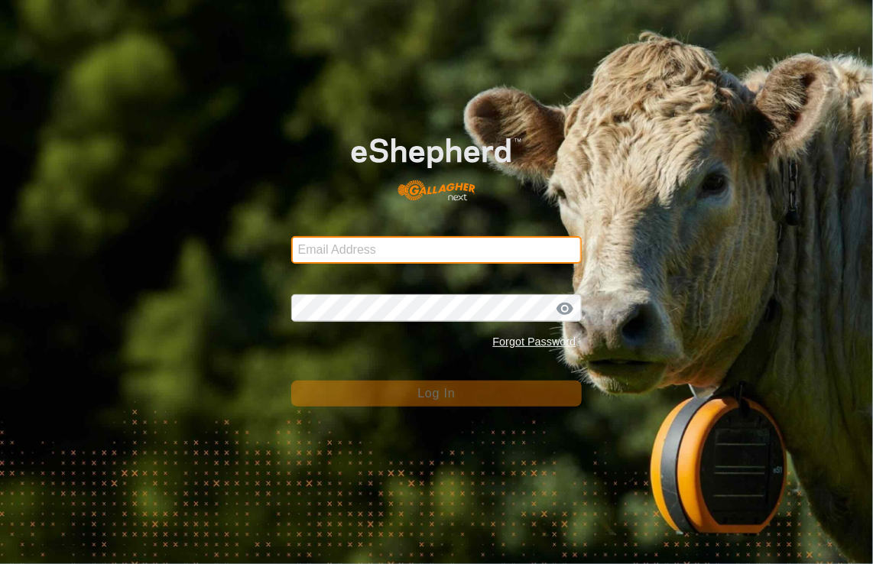
click at [321, 244] on input "Email Address" at bounding box center [436, 250] width 291 height 28
type input "[EMAIL_ADDRESS][DOMAIN_NAME]"
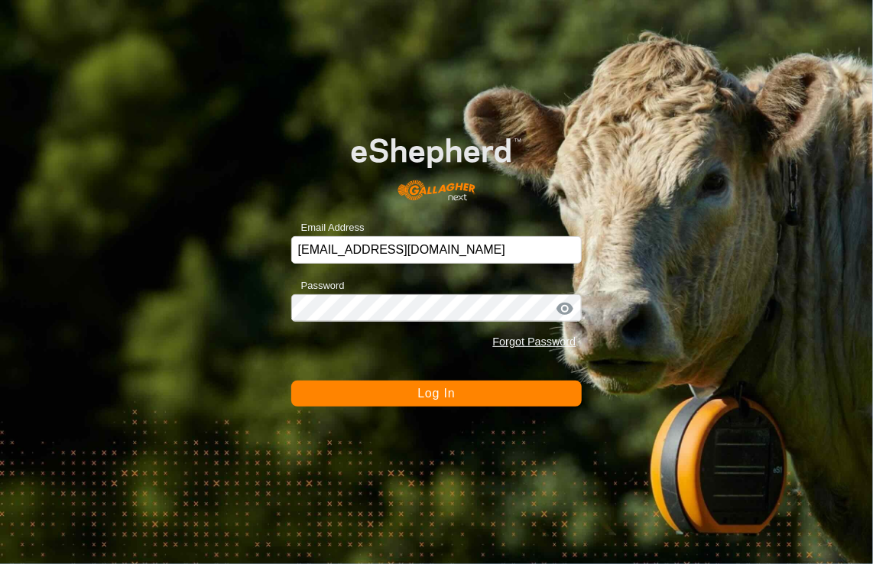
click at [446, 392] on span "Log In" at bounding box center [436, 393] width 37 height 13
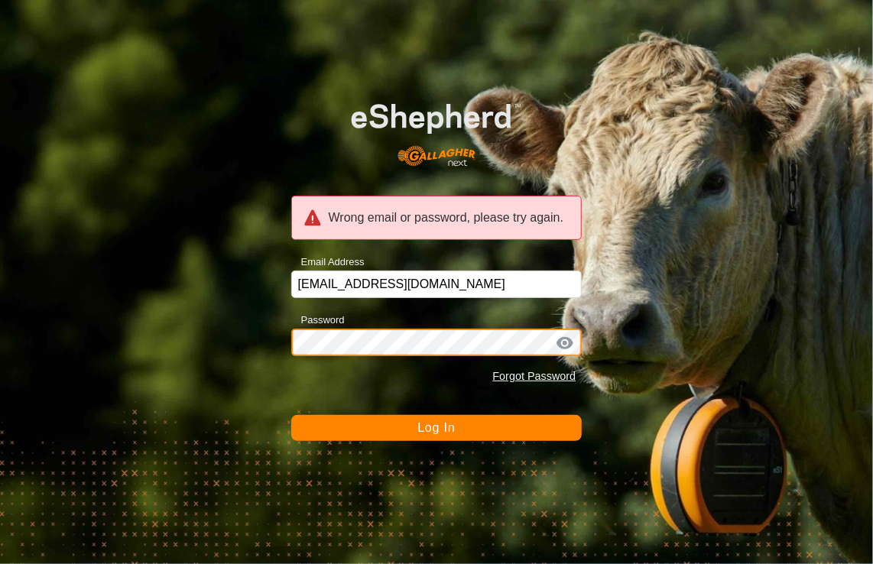
click at [263, 338] on div "Wrong email or password, please try again. Email Address [EMAIL_ADDRESS][DOMAIN…" at bounding box center [436, 282] width 873 height 564
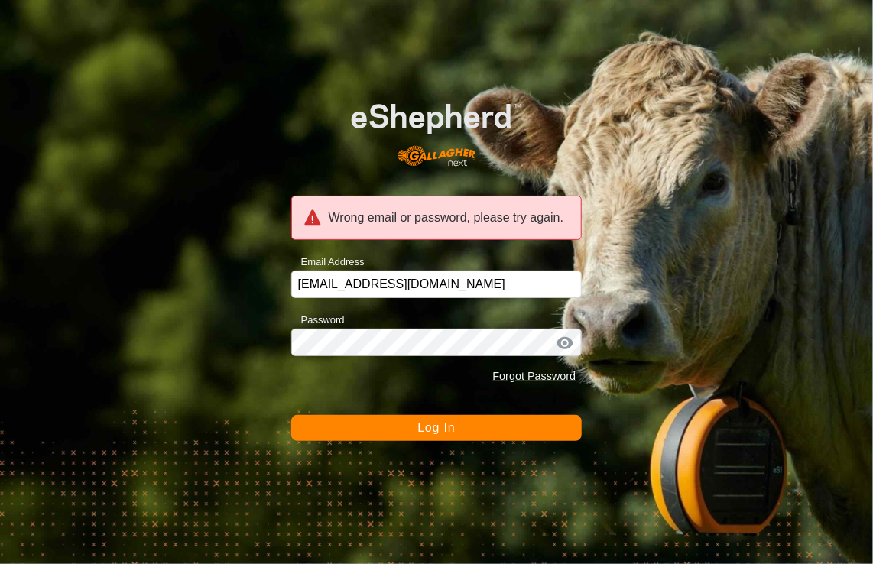
click at [444, 433] on span "Log In" at bounding box center [436, 427] width 37 height 13
click at [291, 356] on div at bounding box center [291, 356] width 0 height 0
click at [570, 341] on div at bounding box center [565, 343] width 23 height 15
click at [569, 341] on div at bounding box center [565, 343] width 23 height 15
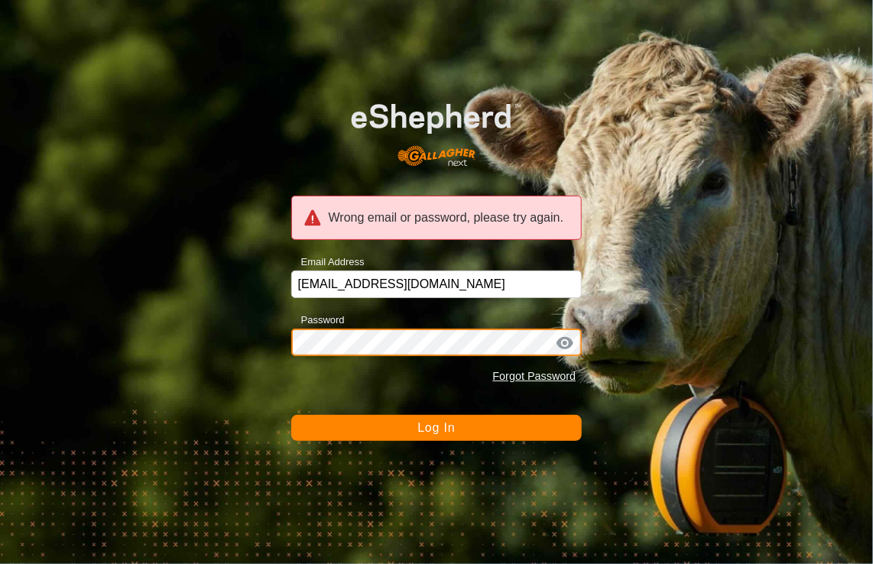
click at [202, 333] on div "Wrong email or password, please try again. Email Address [EMAIL_ADDRESS][DOMAIN…" at bounding box center [436, 282] width 873 height 564
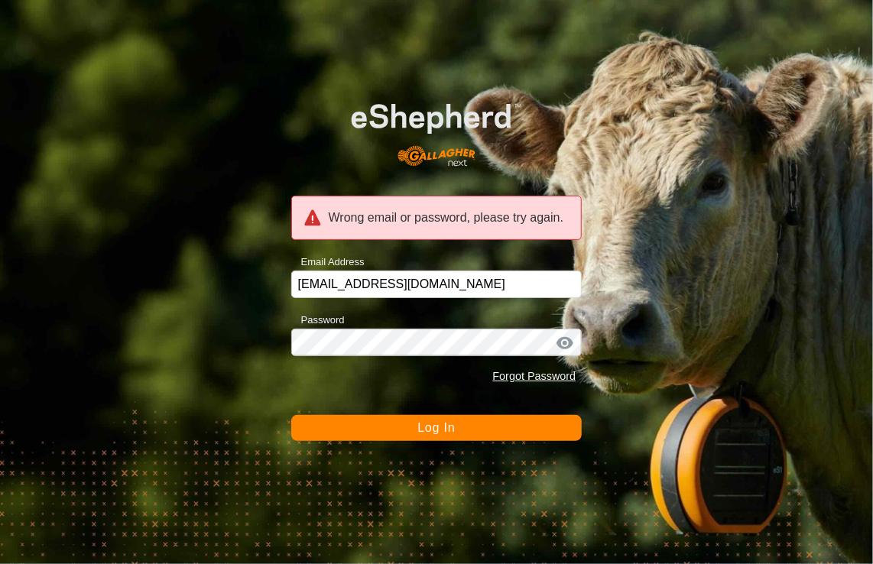
click at [454, 432] on span "Log In" at bounding box center [436, 427] width 37 height 13
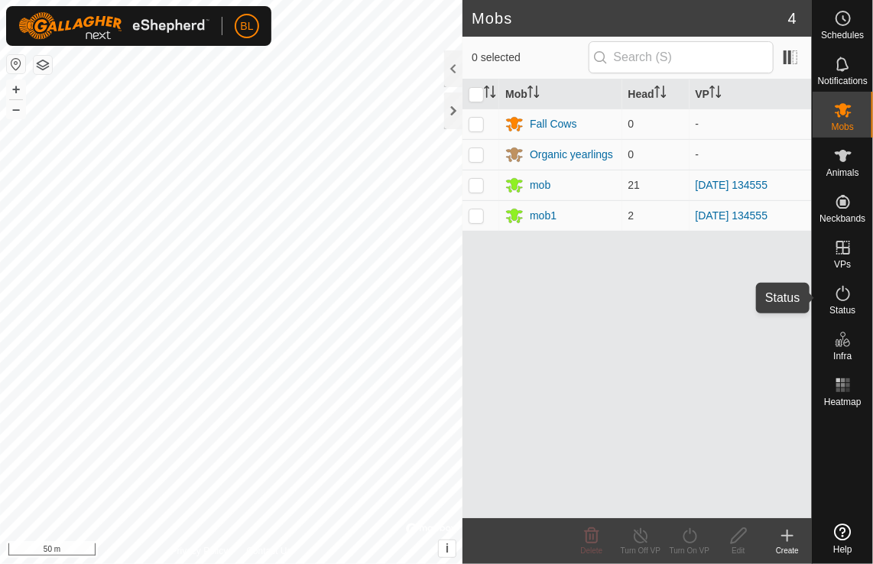
click at [844, 298] on icon at bounding box center [843, 293] width 18 height 18
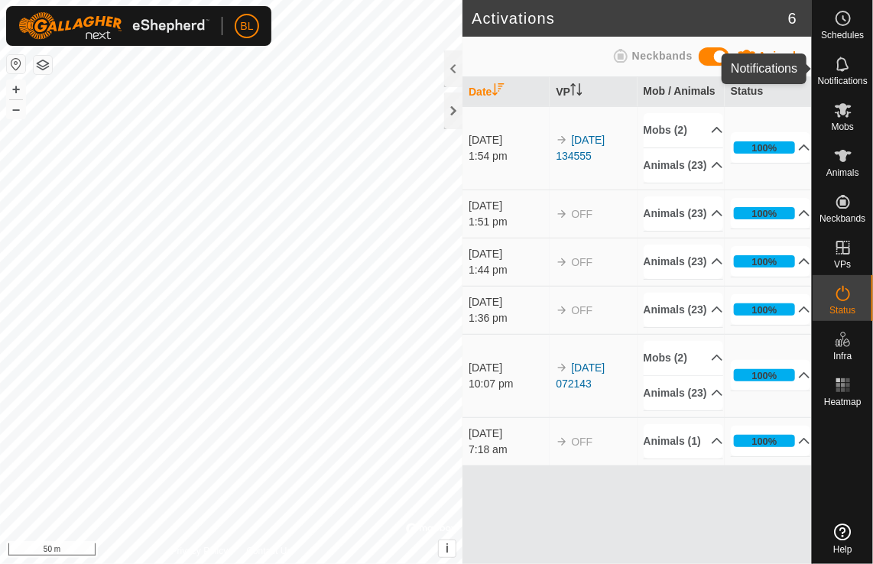
click at [847, 80] on span "Notifications" at bounding box center [843, 80] width 50 height 9
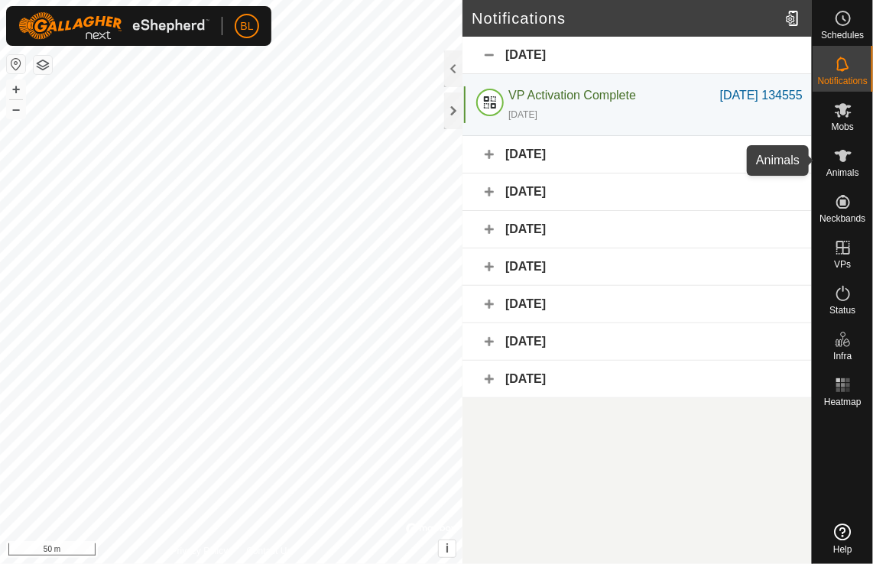
click at [847, 155] on icon at bounding box center [843, 156] width 17 height 12
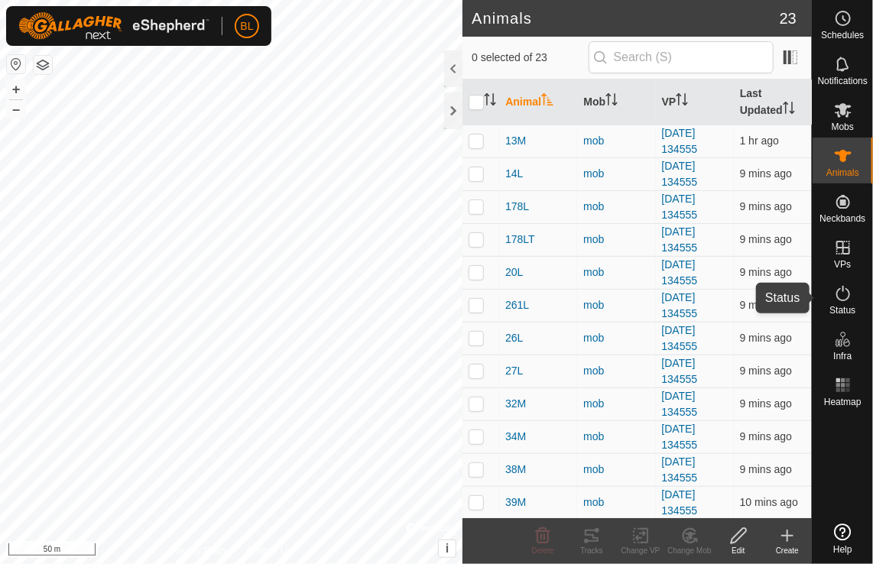
click at [839, 292] on icon at bounding box center [843, 293] width 18 height 18
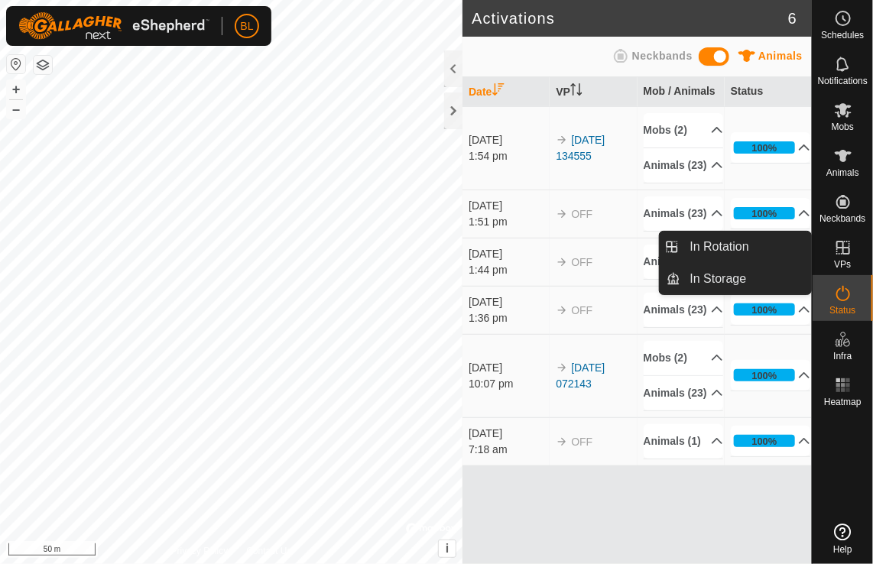
click at [846, 246] on icon at bounding box center [843, 248] width 18 height 18
click at [738, 243] on link "In Rotation" at bounding box center [746, 247] width 131 height 31
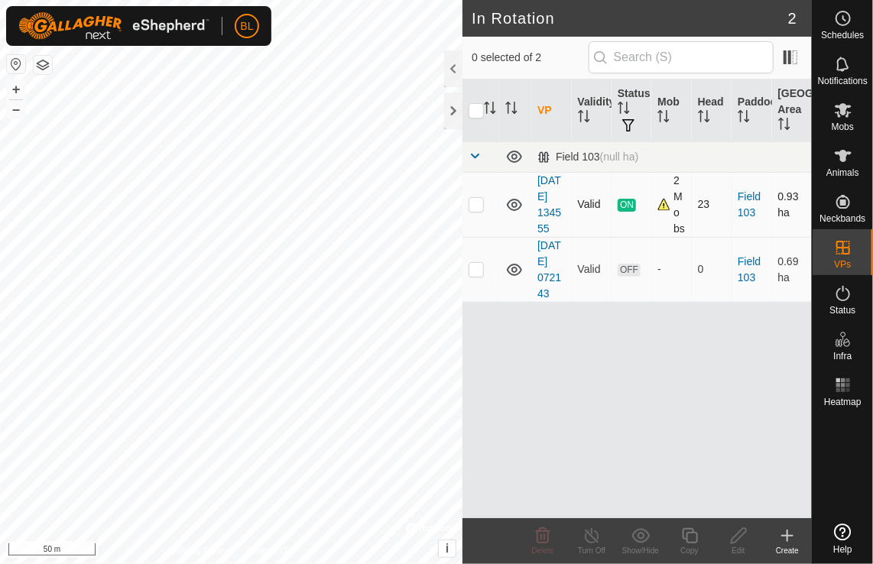
click at [475, 203] on p-checkbox at bounding box center [476, 204] width 15 height 12
click at [465, 201] on td at bounding box center [481, 204] width 37 height 65
checkbox input "false"
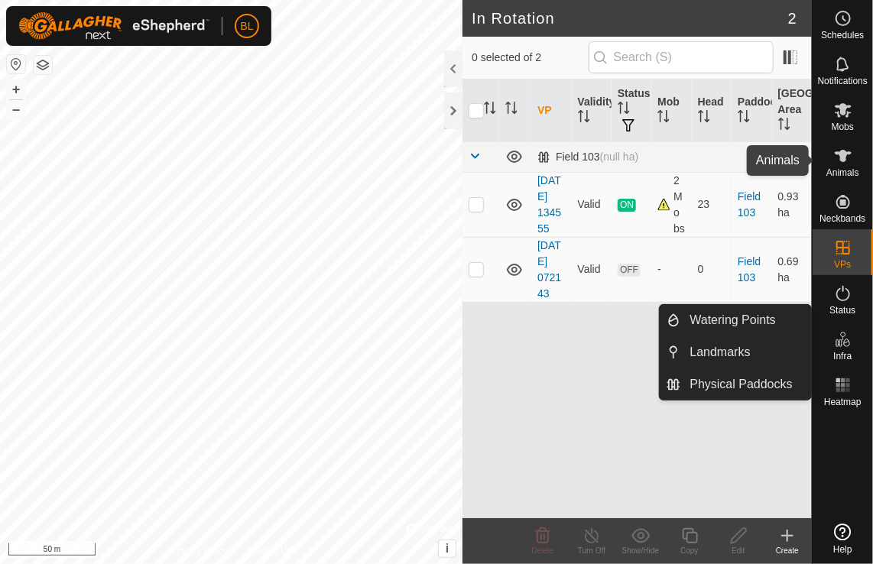
click at [844, 152] on icon at bounding box center [843, 156] width 17 height 12
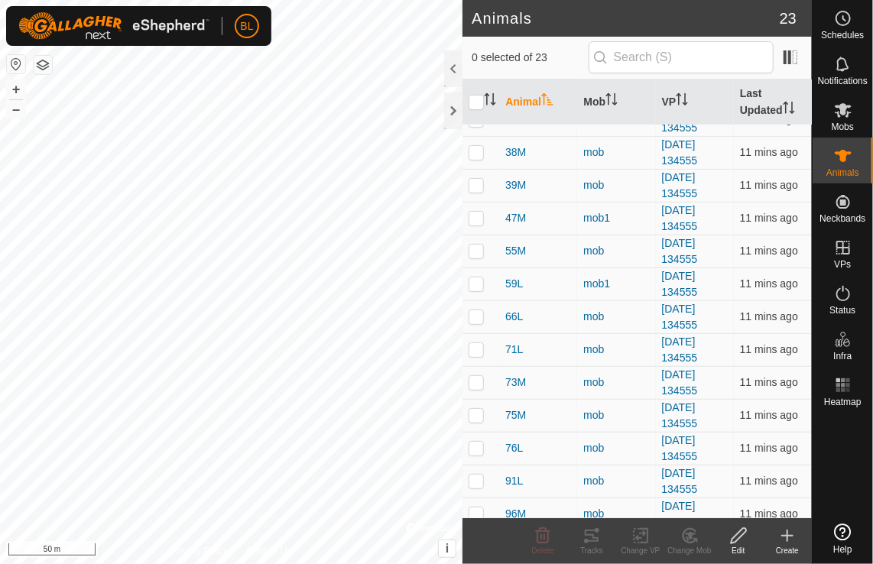
scroll to position [281, 0]
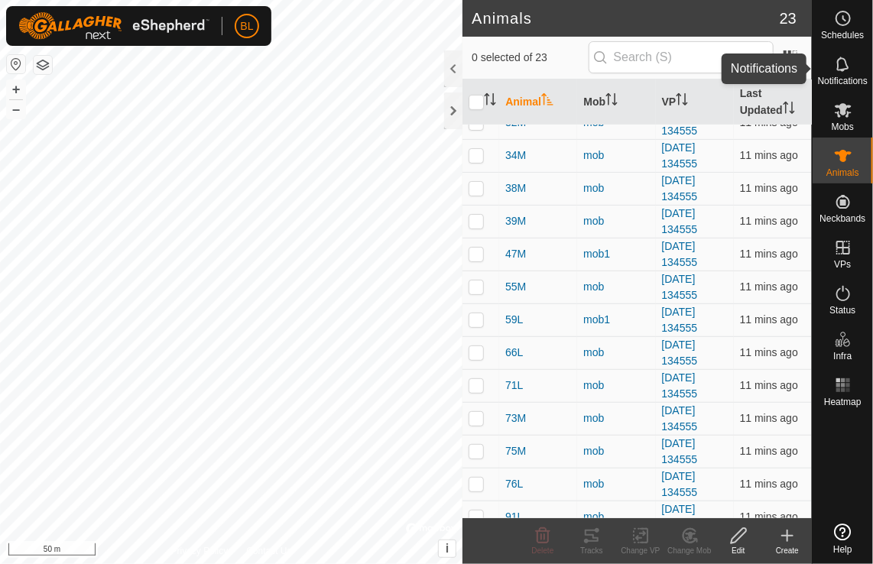
click at [838, 66] on icon at bounding box center [843, 64] width 12 height 15
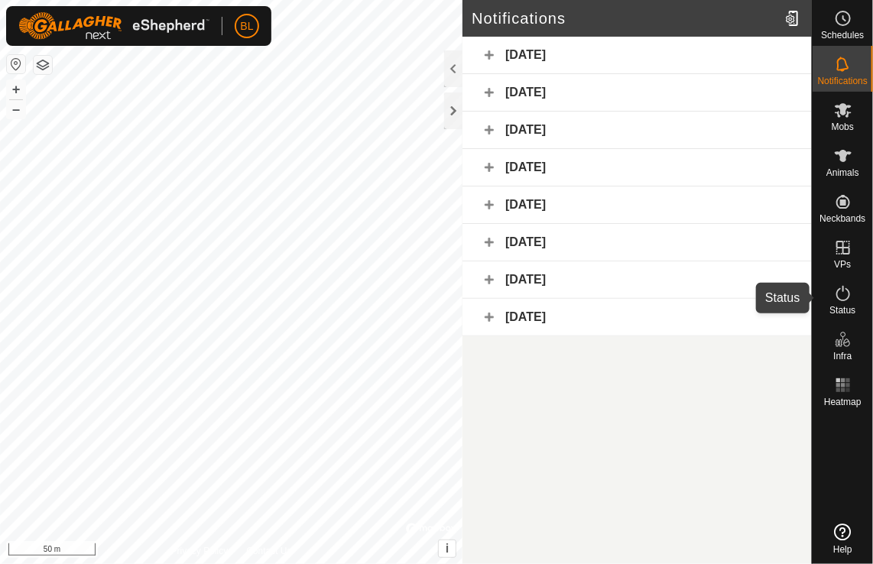
click at [844, 286] on icon at bounding box center [843, 293] width 18 height 18
